Goal: Use online tool/utility

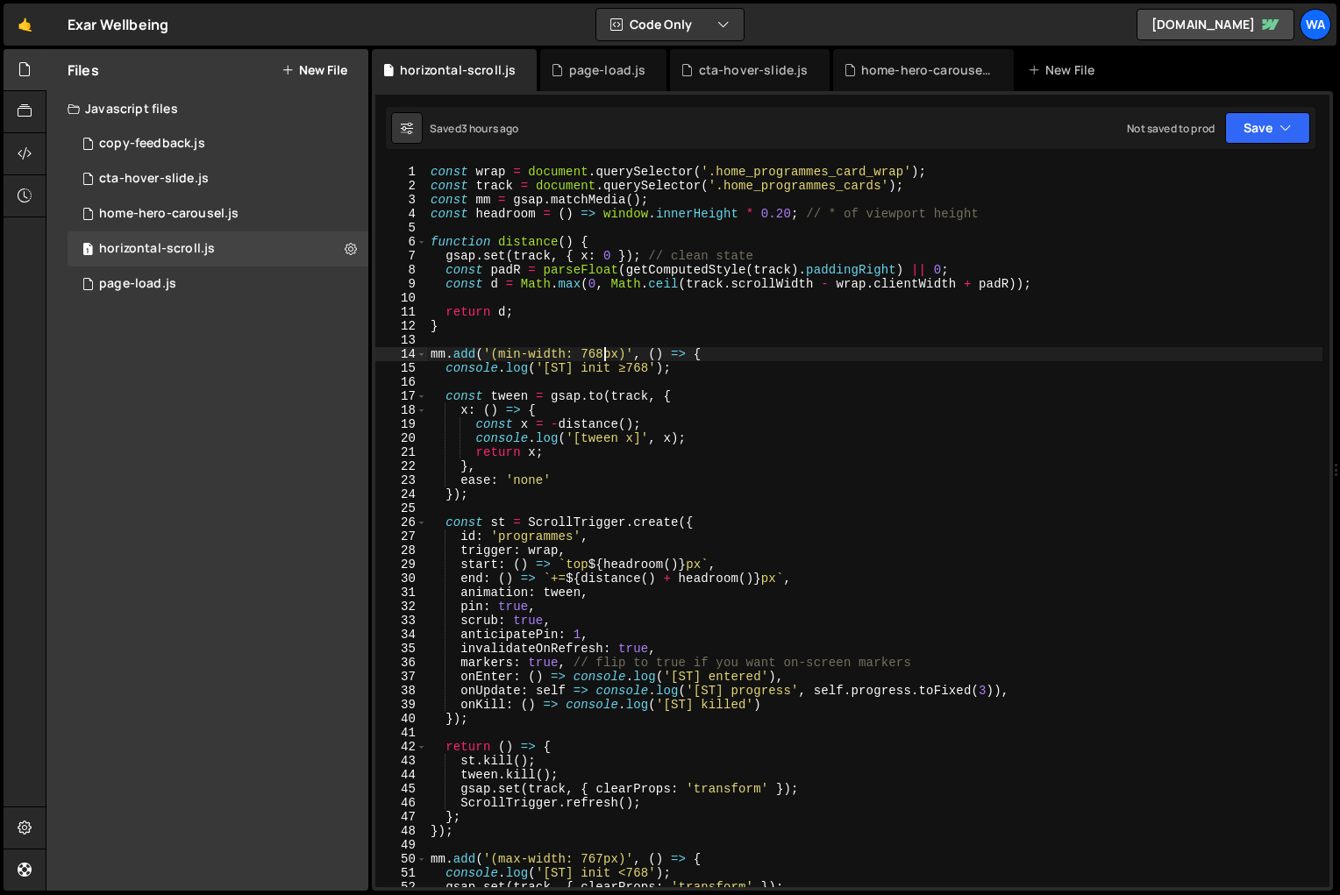
click at [602, 356] on div "const wrap = document . querySelector ( '.home_programmes_card_wrap' ) ; const …" at bounding box center [874, 540] width 895 height 751
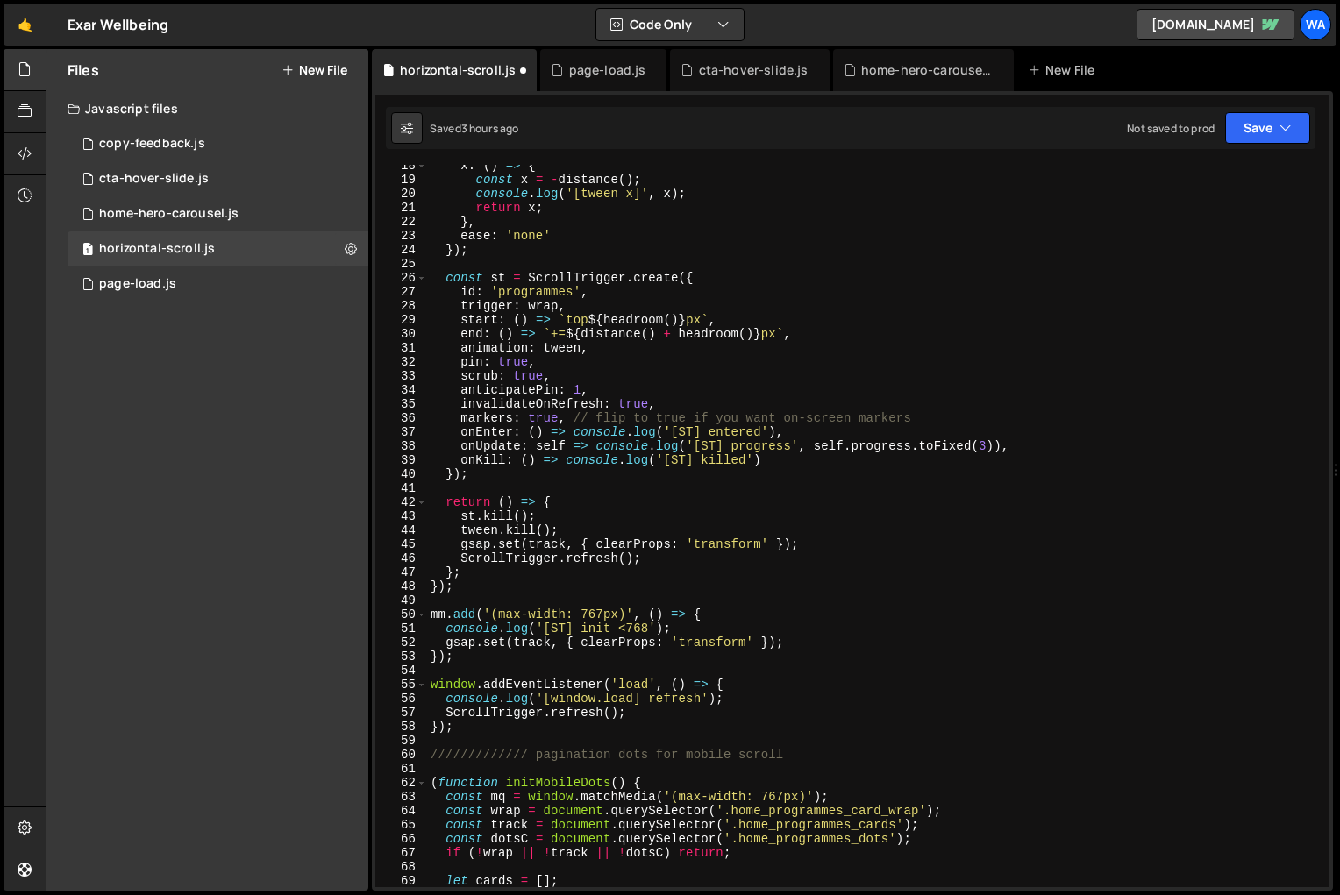
scroll to position [259, 0]
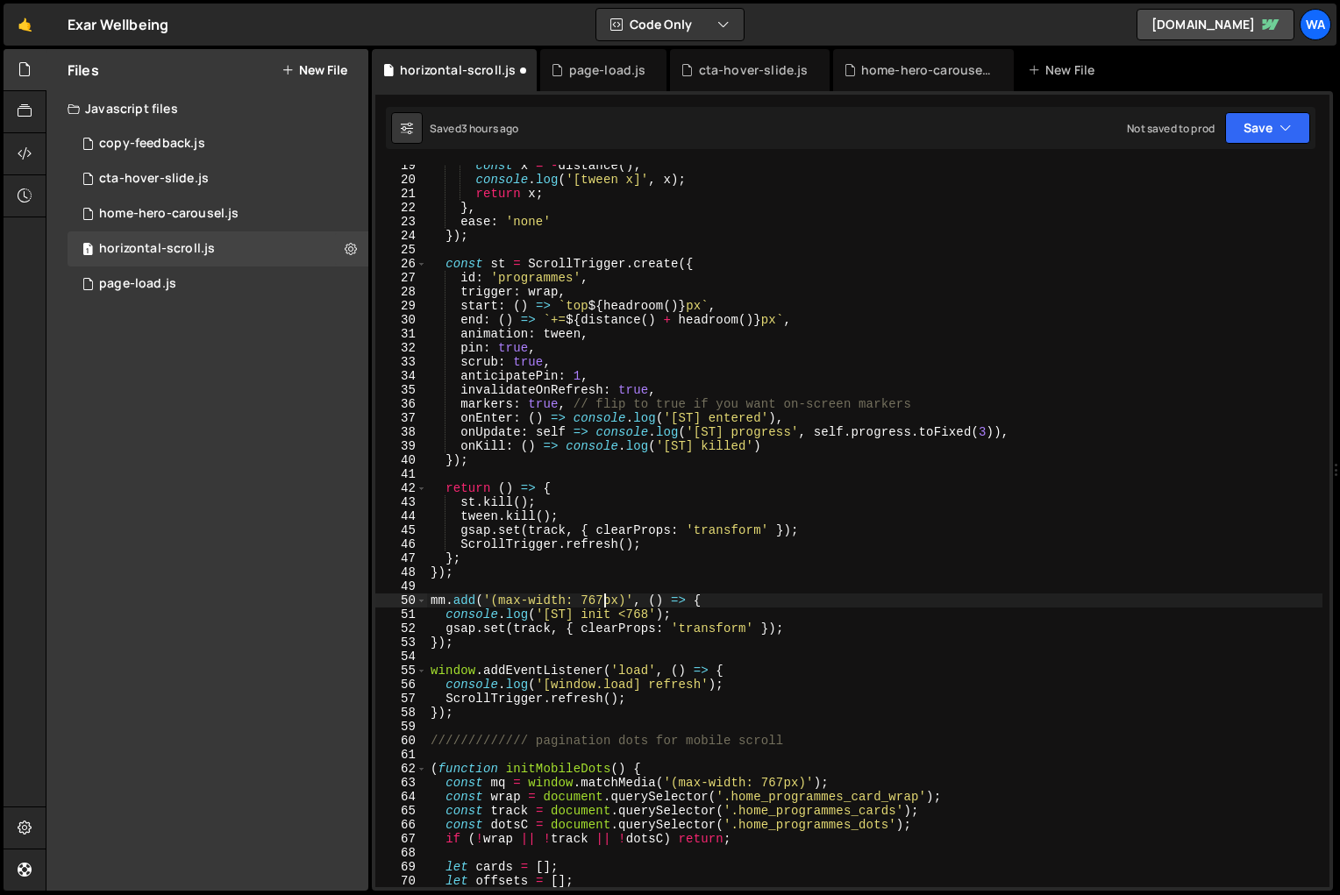
click at [601, 600] on div "const x = - distance ( ) ; console . log ( '[tween x]' , x ) ; return x ; } , e…" at bounding box center [874, 534] width 895 height 751
click at [646, 614] on div "const x = - distance ( ) ; console . log ( '[tween x]' , x ) ; return x ; } , e…" at bounding box center [874, 534] width 895 height 751
click at [644, 632] on div "991 px local" at bounding box center [753, 649] width 261 height 52
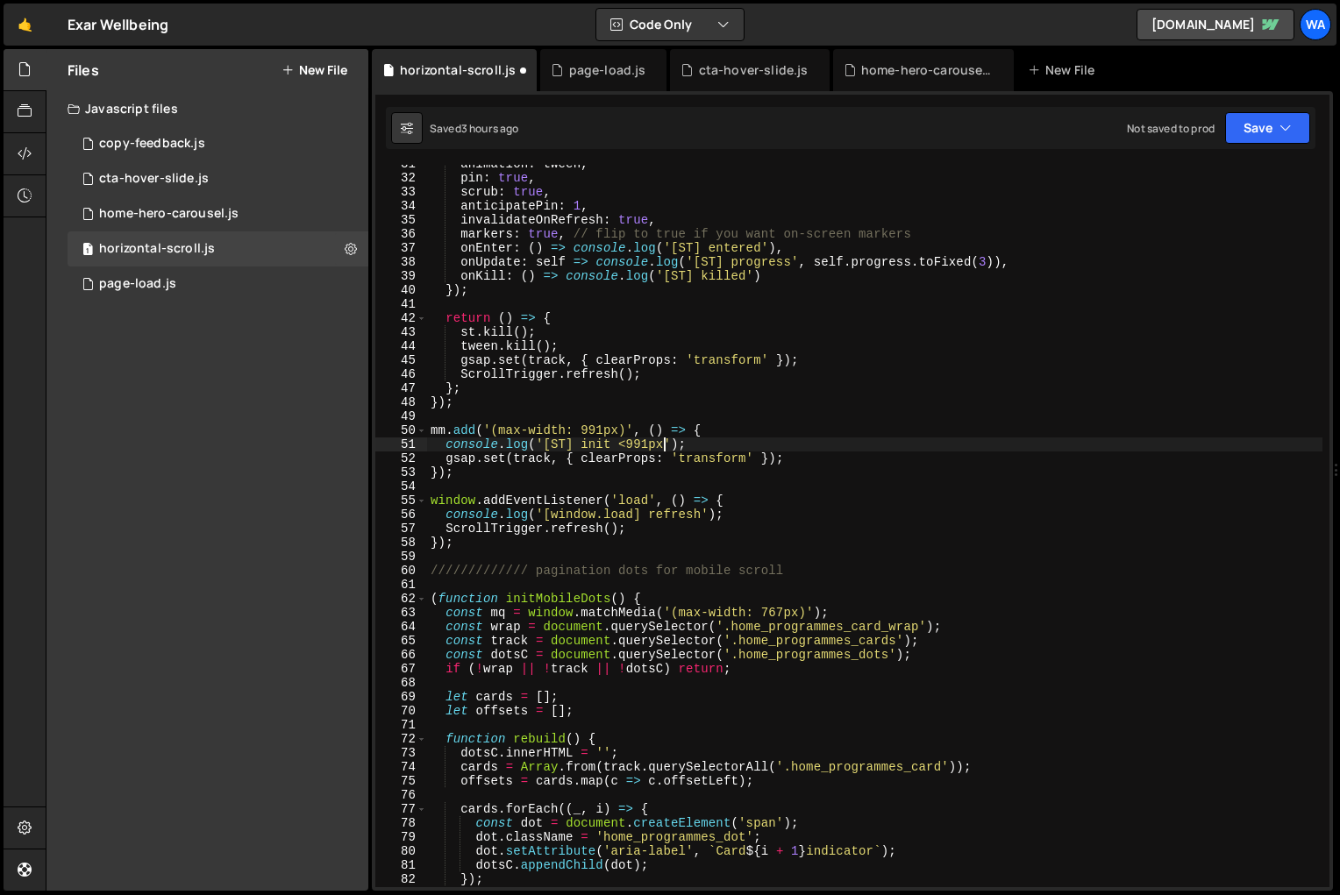
scroll to position [443, 0]
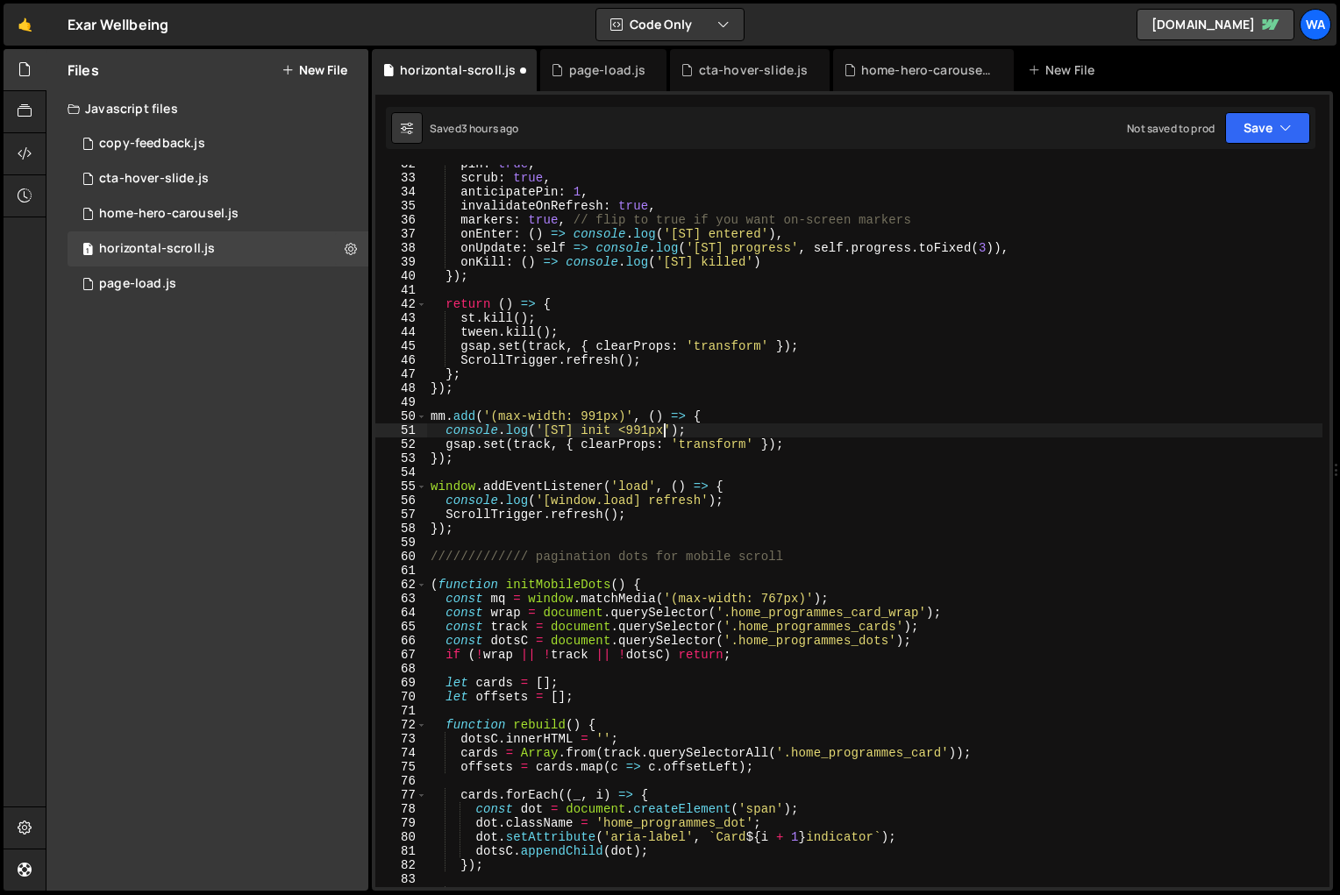
click at [783, 601] on div "pin : true , scrub : true , anticipatePin : 1 , invalidateOnRefresh : true , ma…" at bounding box center [874, 532] width 895 height 751
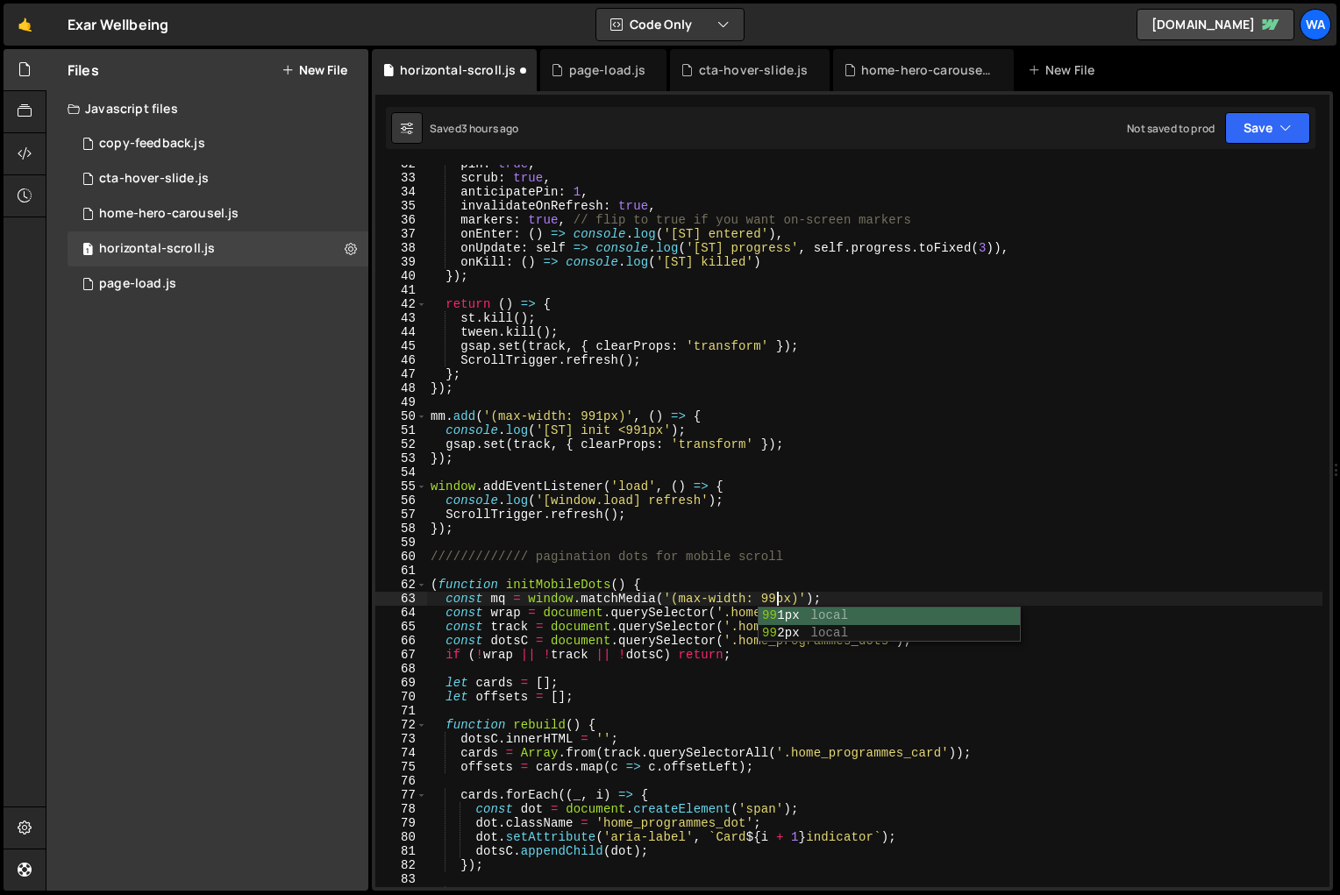
scroll to position [0, 25]
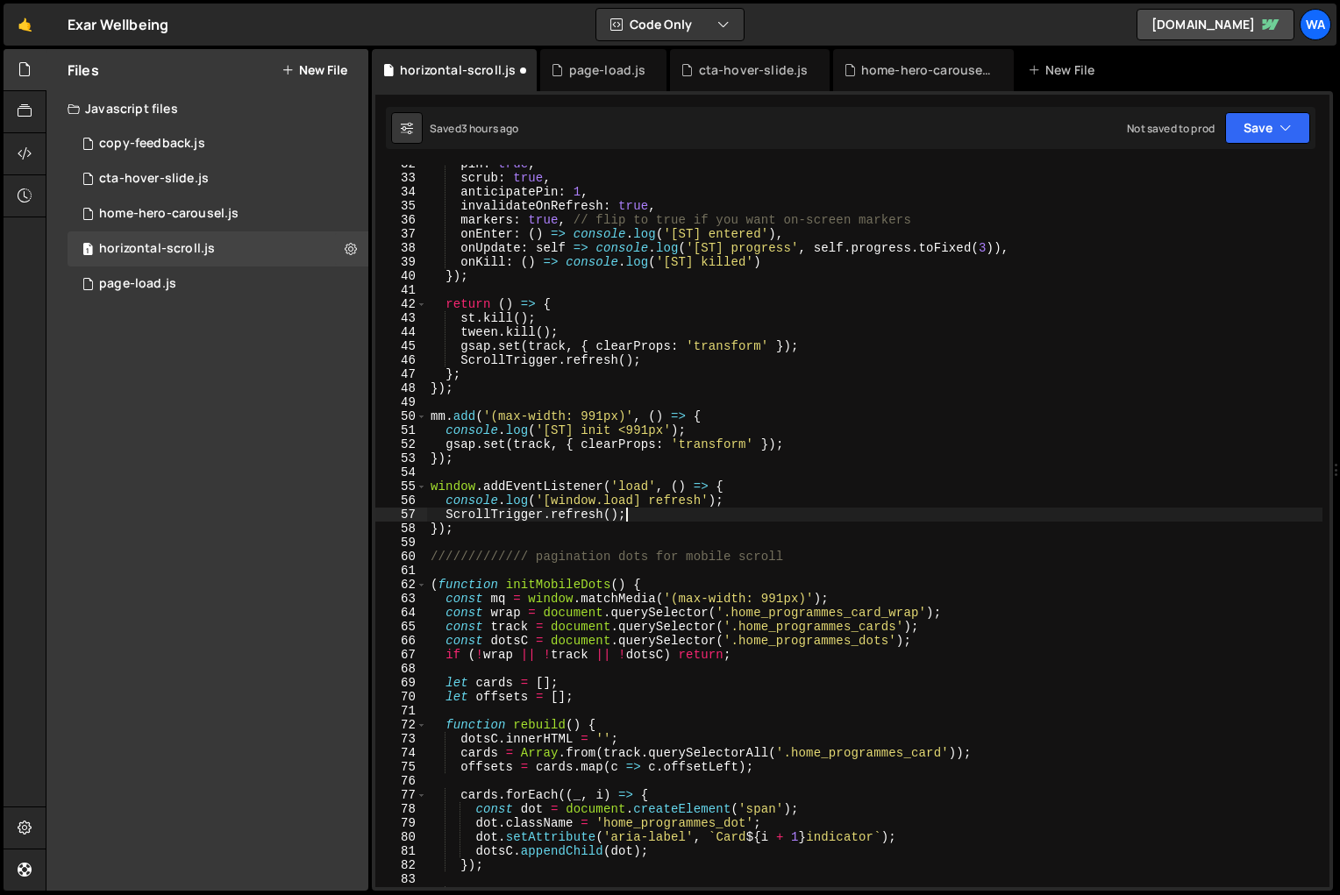
click at [984, 516] on div "pin : true , scrub : true , anticipatePin : 1 , invalidateOnRefresh : true , ma…" at bounding box center [874, 532] width 895 height 751
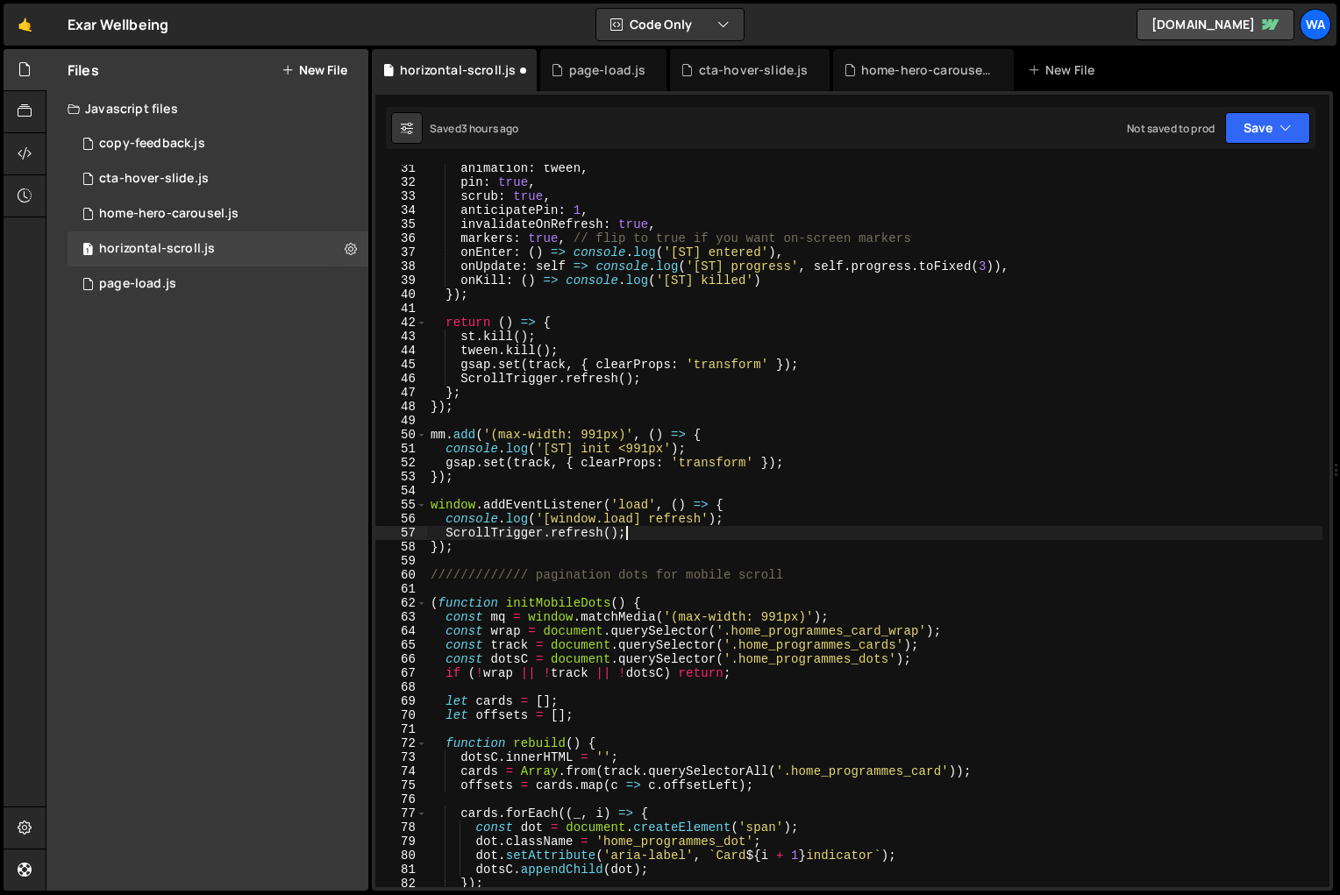
scroll to position [424, 0]
type textarea "ScrollTrigger.refresh();"
click at [1248, 132] on button "Save" at bounding box center [1267, 128] width 85 height 32
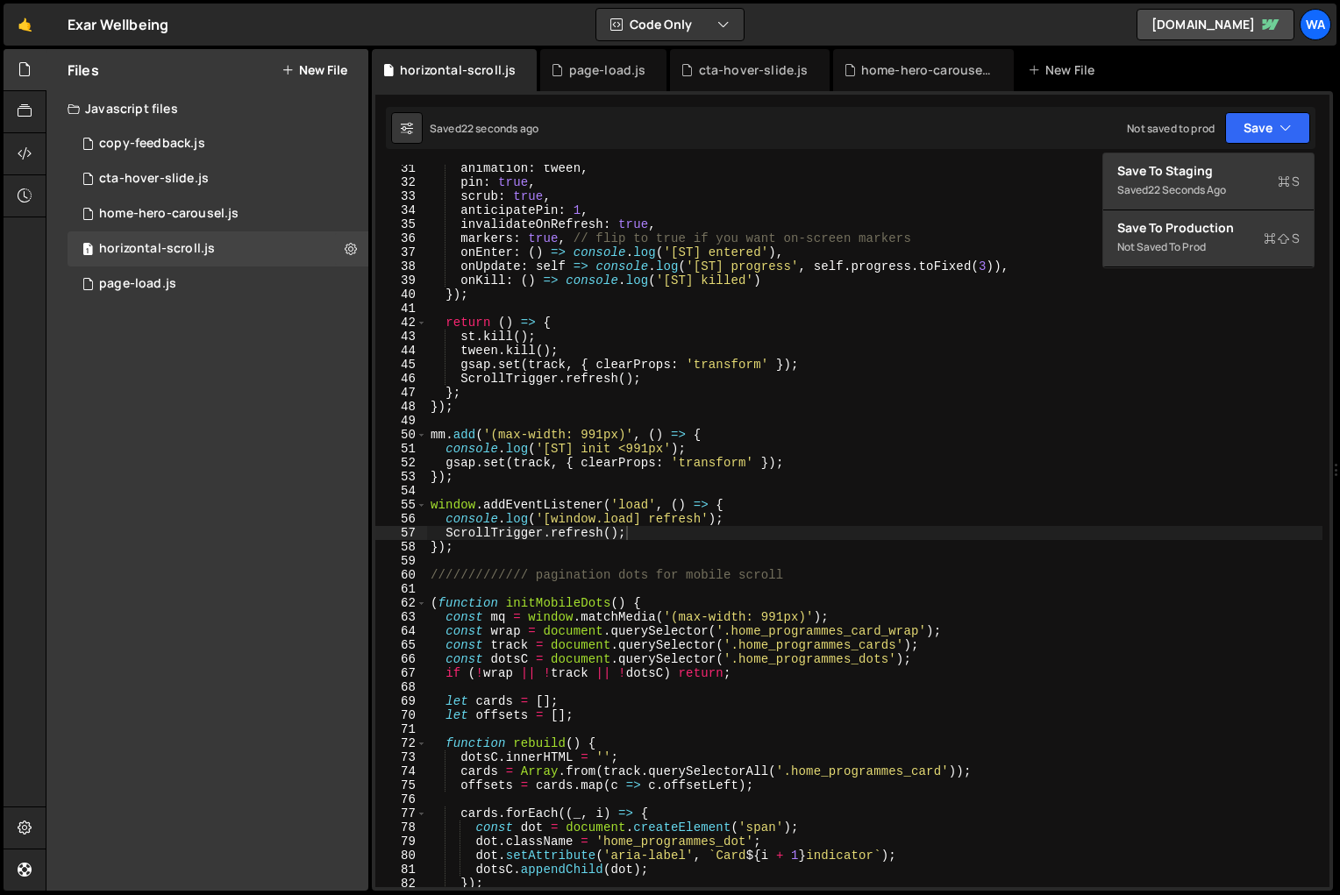
click at [1128, 423] on div "animation : tween , pin : true , scrub : true , anticipatePin : 1 , invalidateO…" at bounding box center [874, 536] width 895 height 751
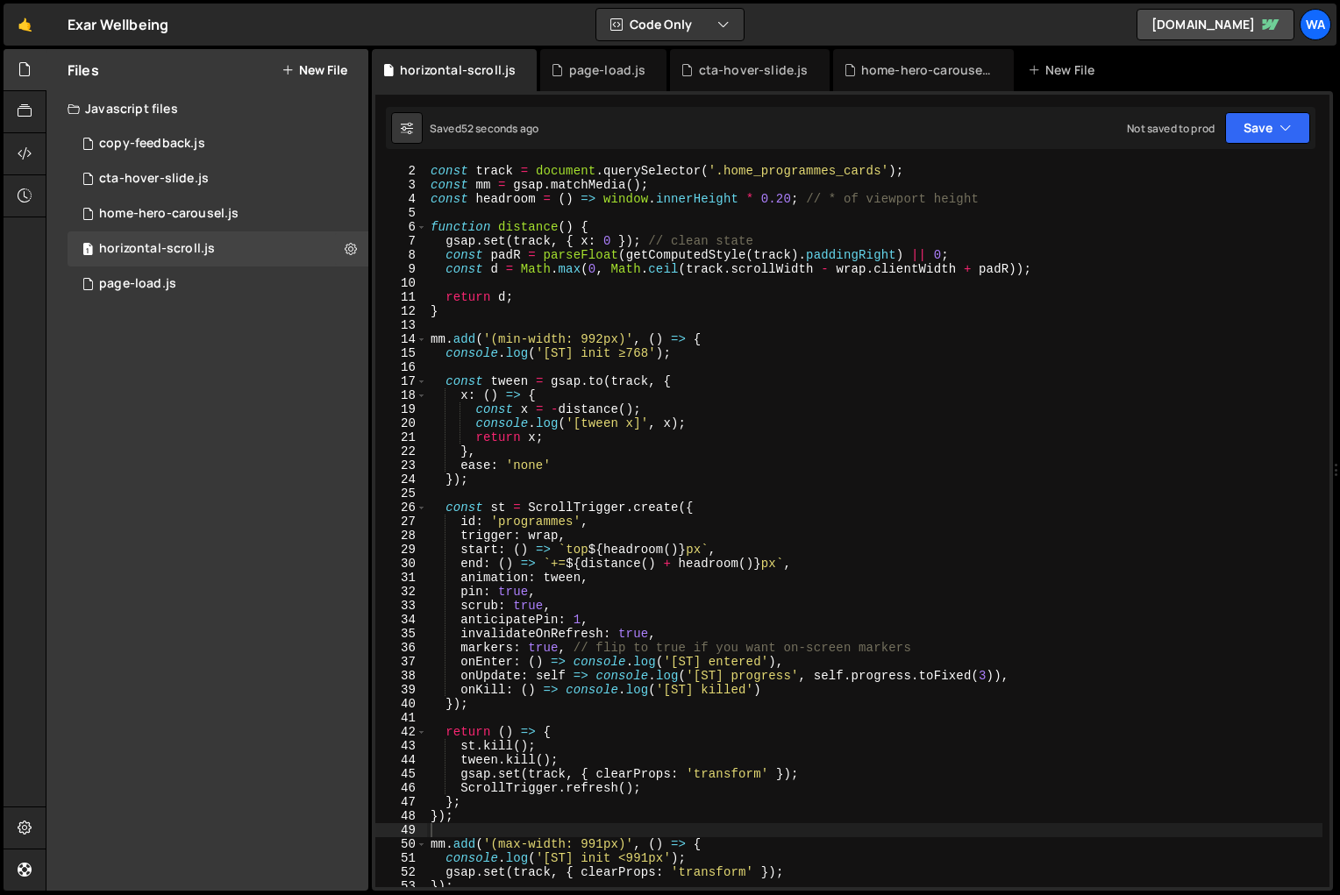
scroll to position [0, 0]
